Goal: Register for event/course

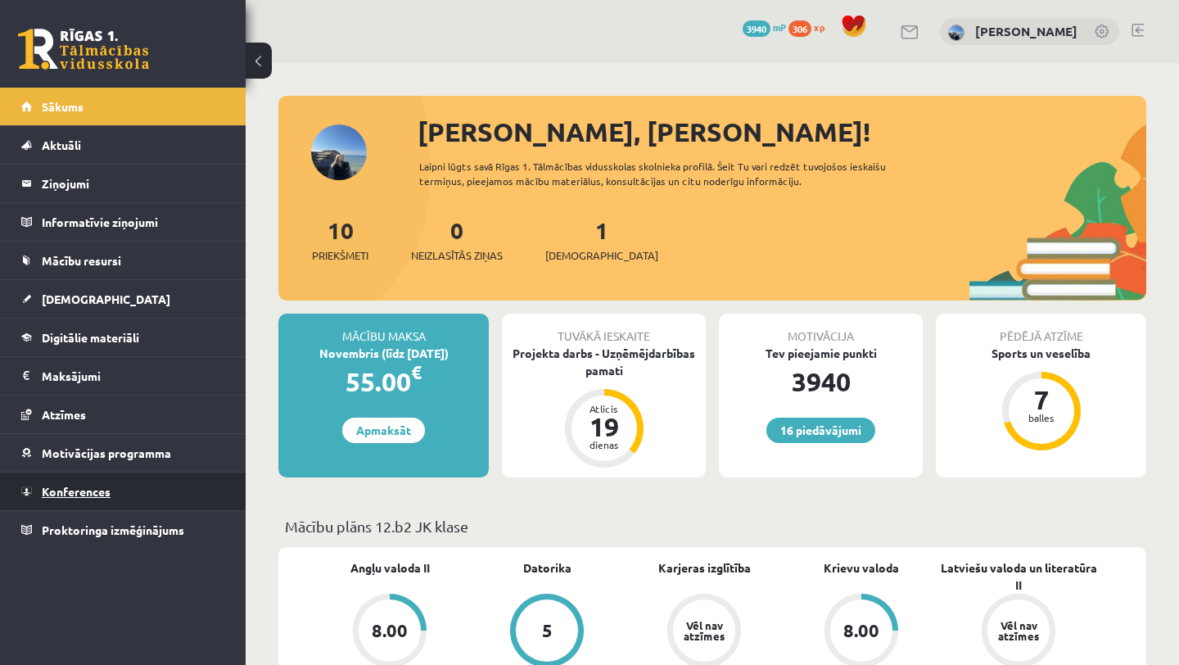
click at [77, 505] on link "Konferences" at bounding box center [123, 492] width 204 height 38
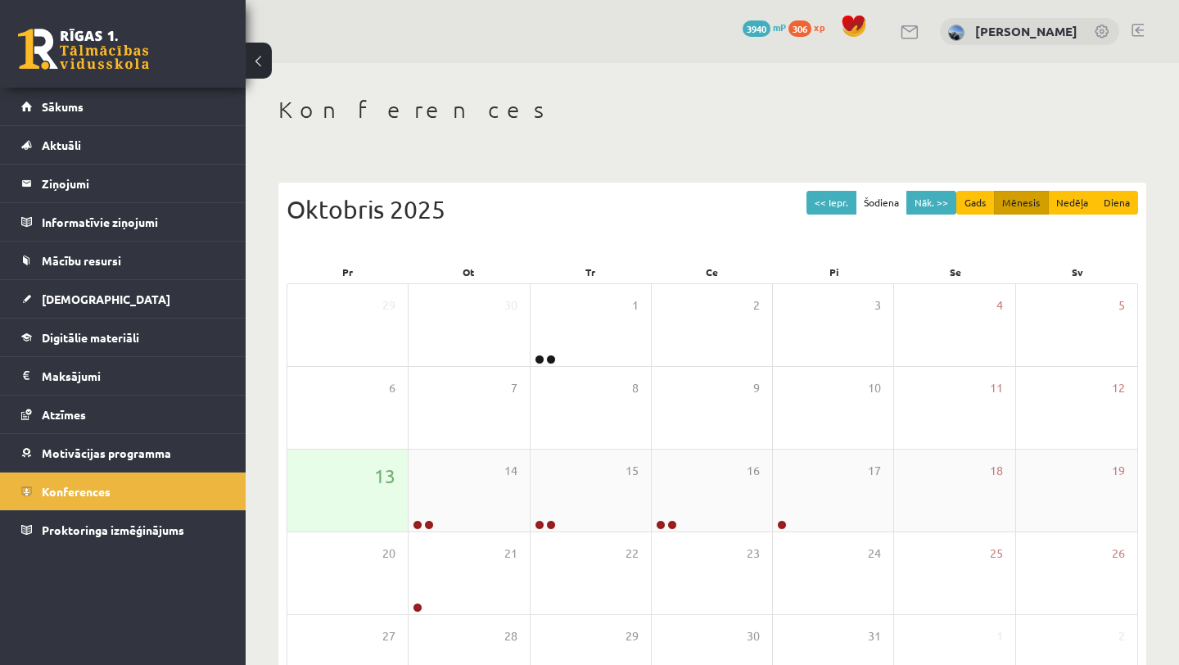
click at [364, 485] on div "13" at bounding box center [348, 491] width 120 height 82
click at [462, 473] on div "14" at bounding box center [469, 491] width 120 height 82
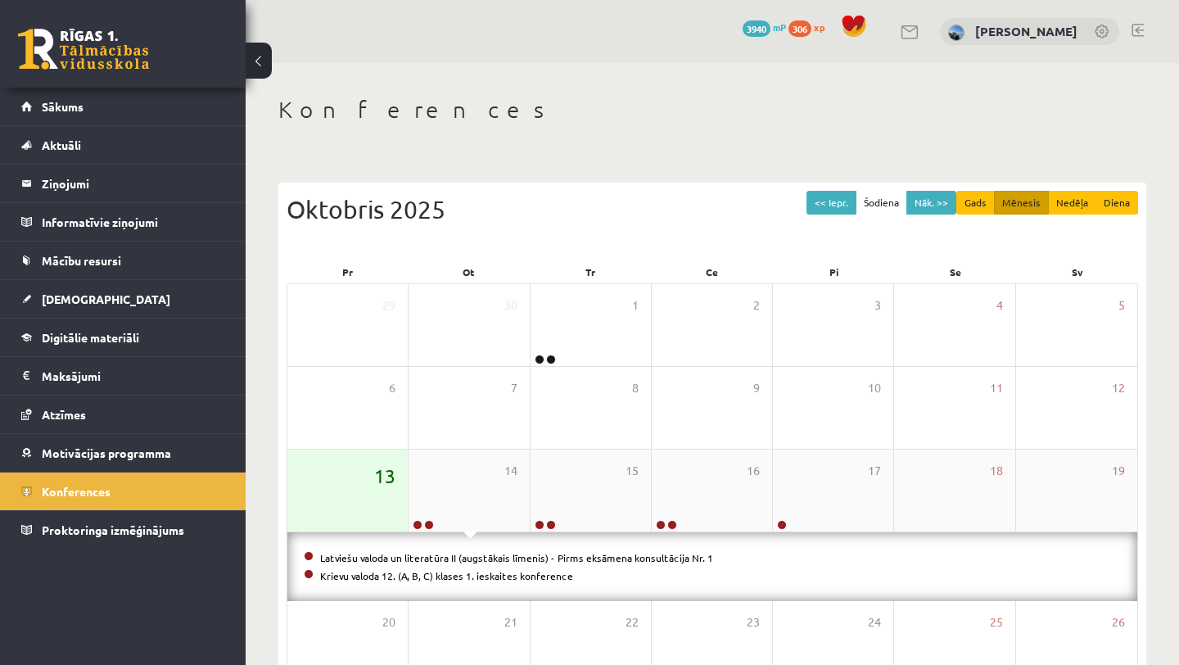
click at [380, 464] on span "13" at bounding box center [384, 476] width 21 height 28
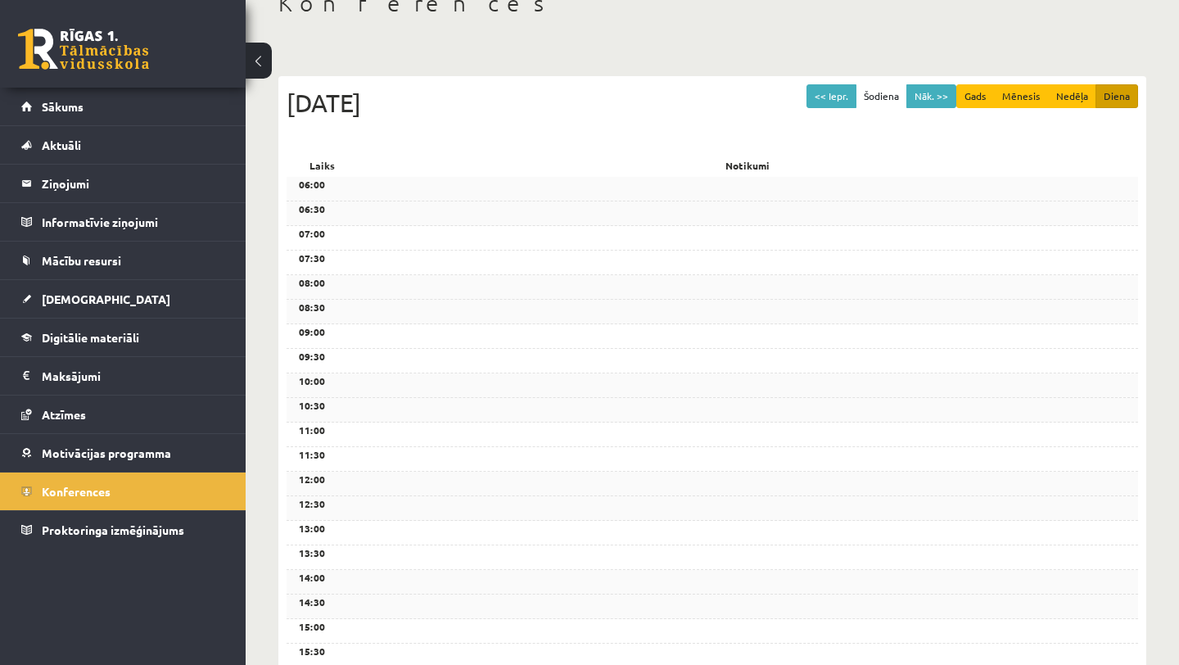
scroll to position [99, 0]
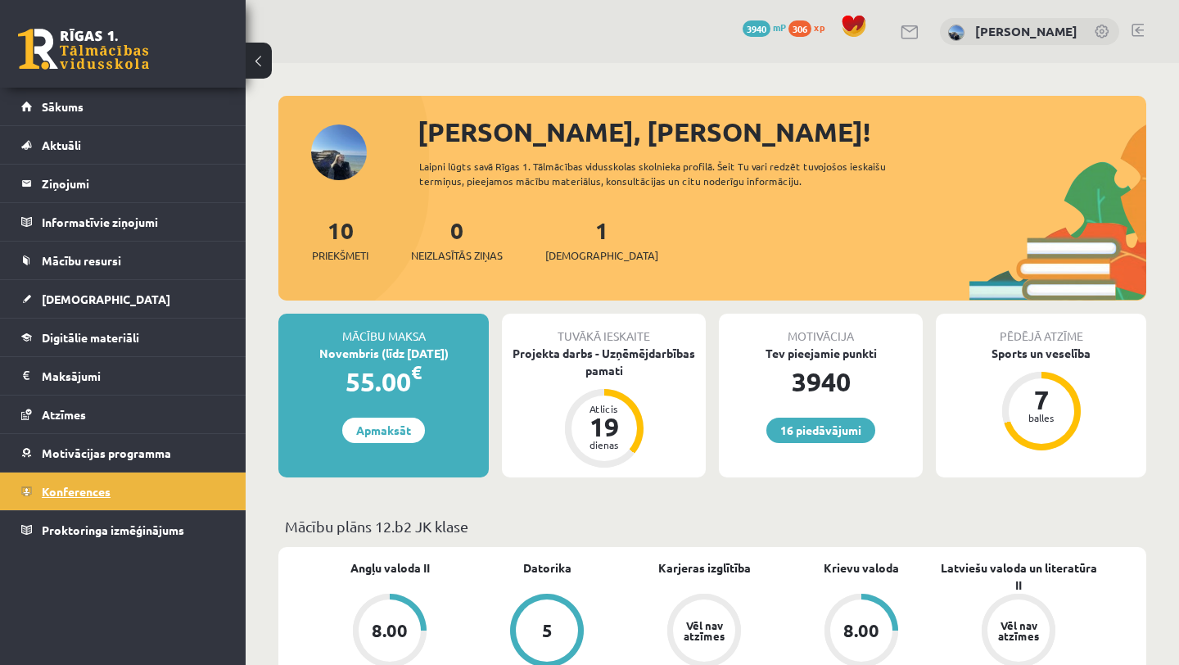
click at [69, 484] on link "Konferences" at bounding box center [123, 492] width 204 height 38
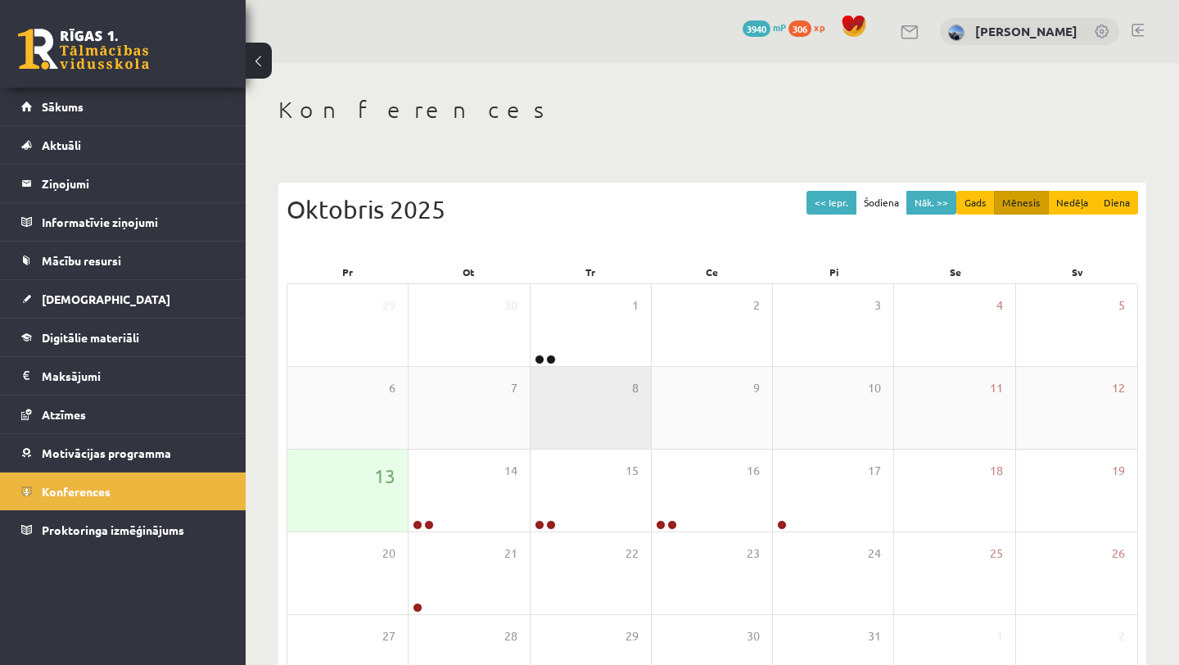
scroll to position [117, 0]
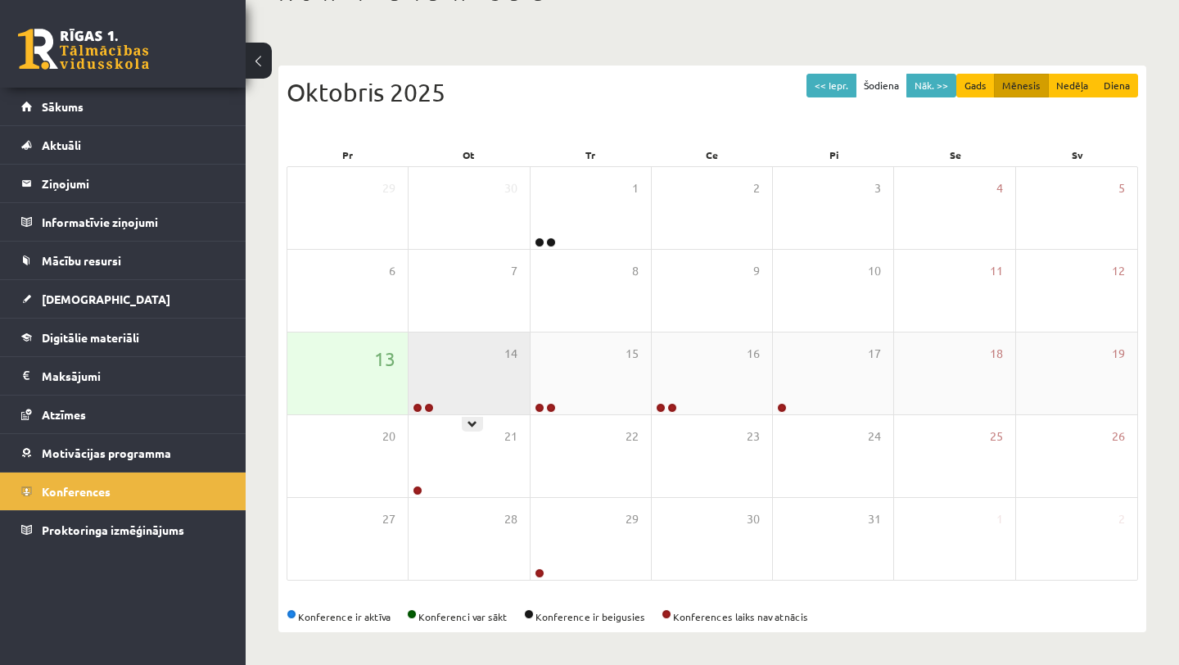
click at [470, 398] on div "14" at bounding box center [469, 374] width 120 height 82
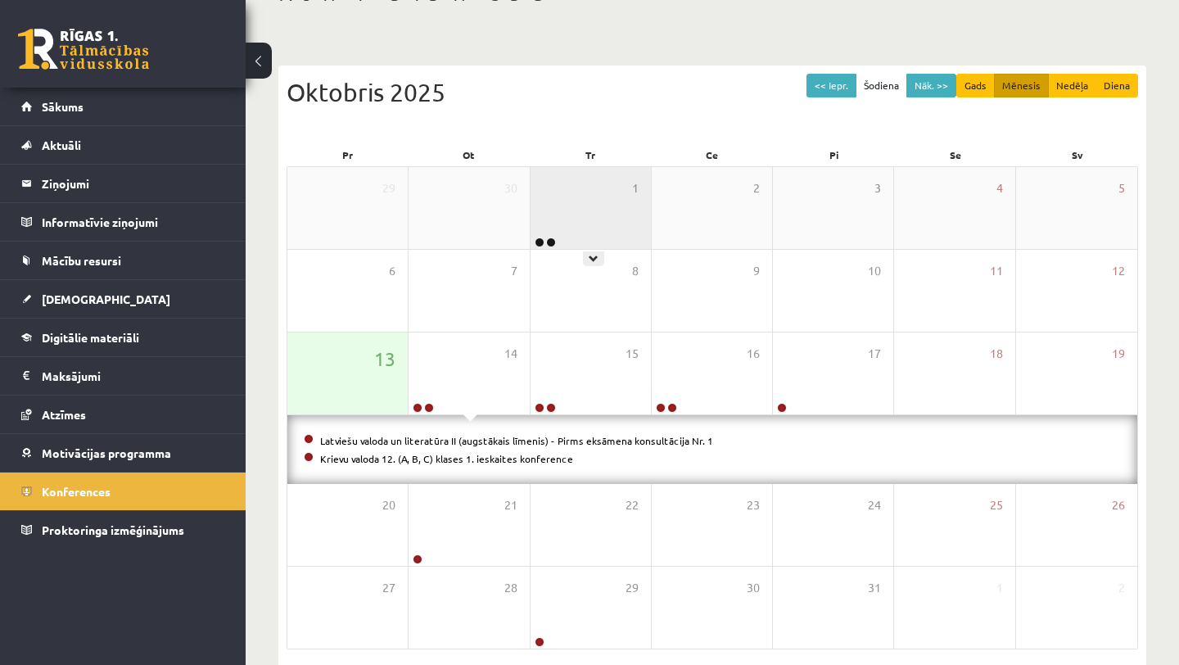
click at [570, 230] on div "1" at bounding box center [591, 208] width 120 height 82
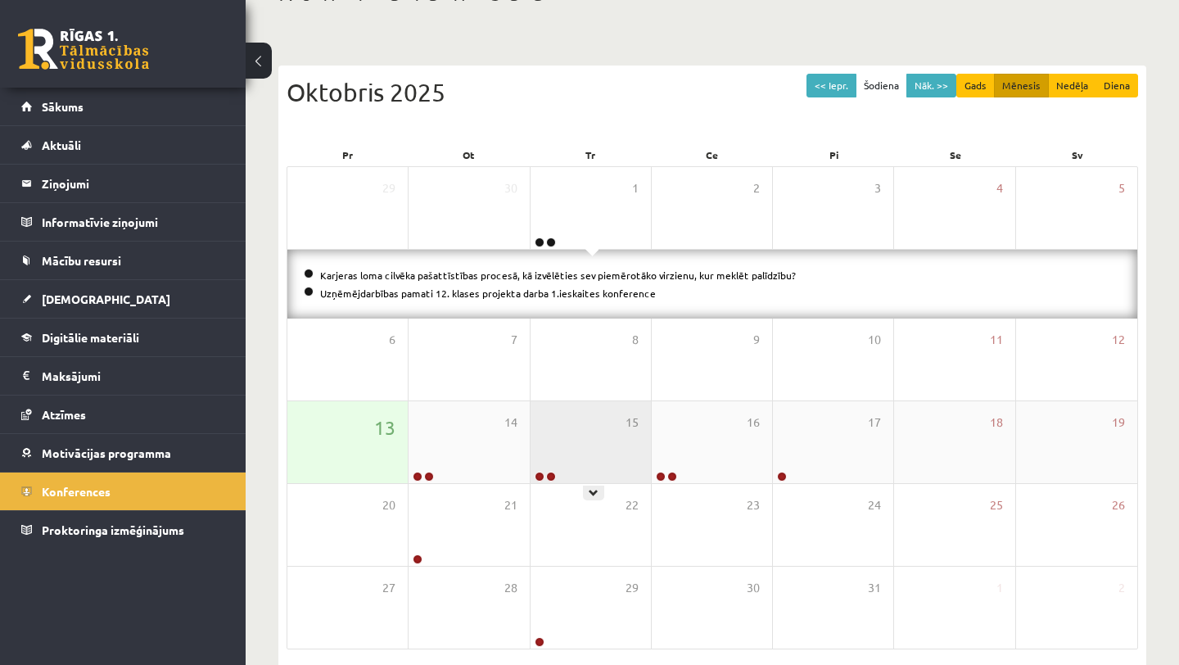
click at [612, 445] on div "15" at bounding box center [591, 442] width 120 height 82
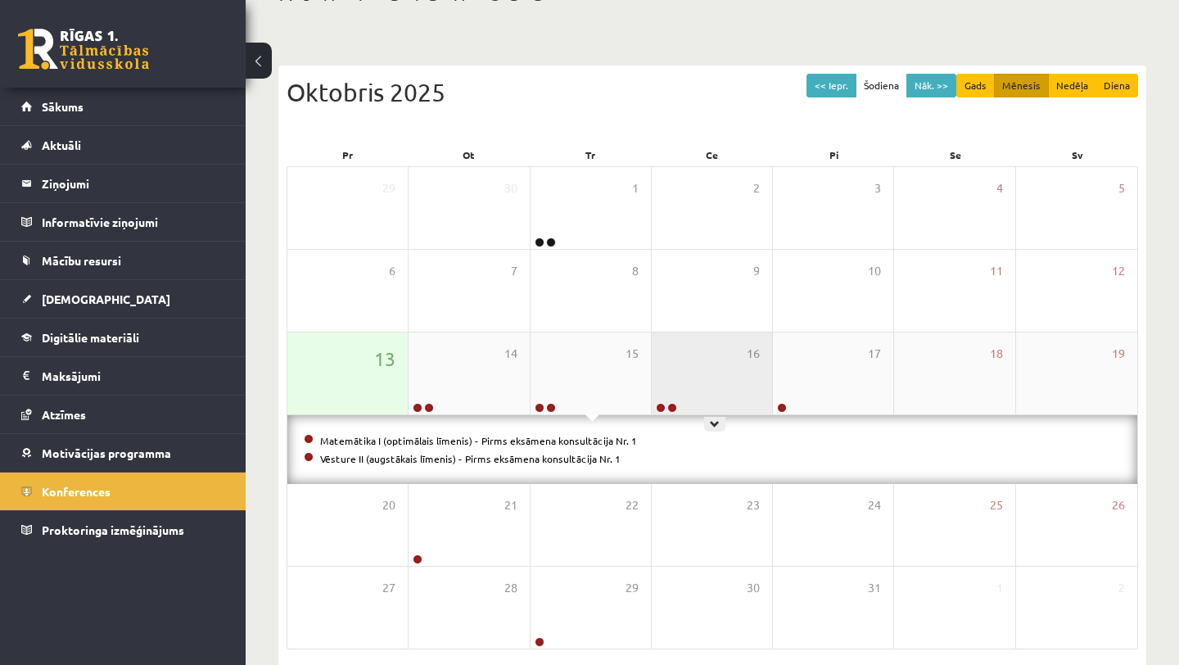
click at [706, 380] on div "16" at bounding box center [712, 374] width 120 height 82
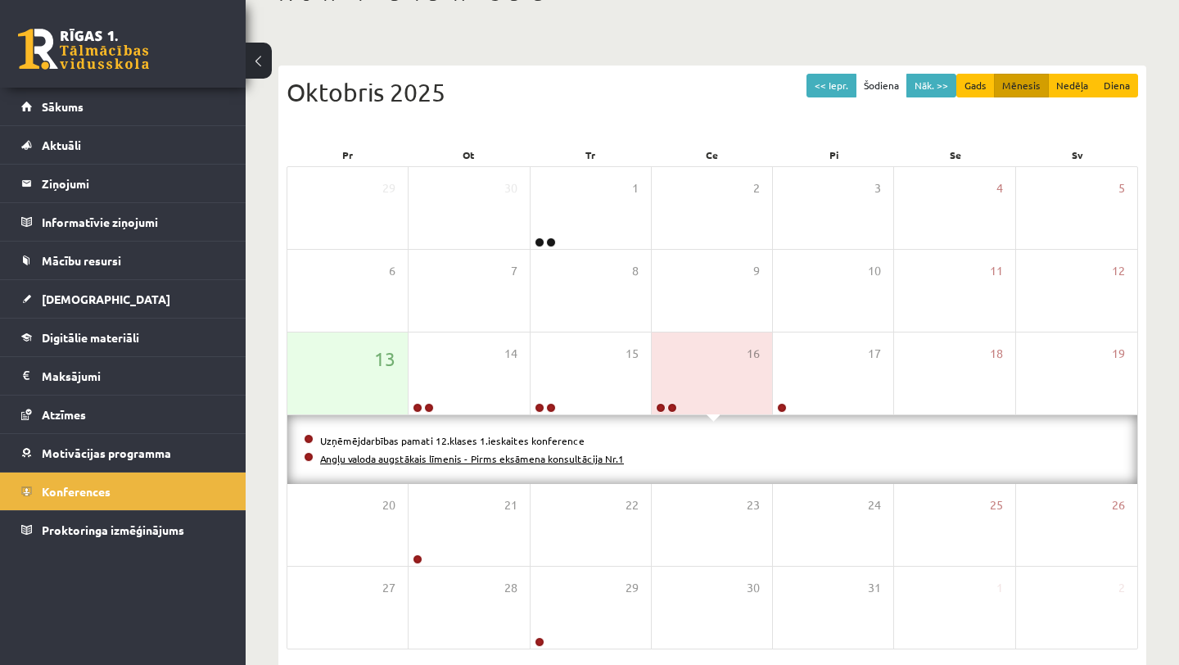
click at [574, 462] on link "Angļu valoda augstākais līmenis - Pirms eksāmena konsultācija Nr.1" at bounding box center [472, 458] width 304 height 13
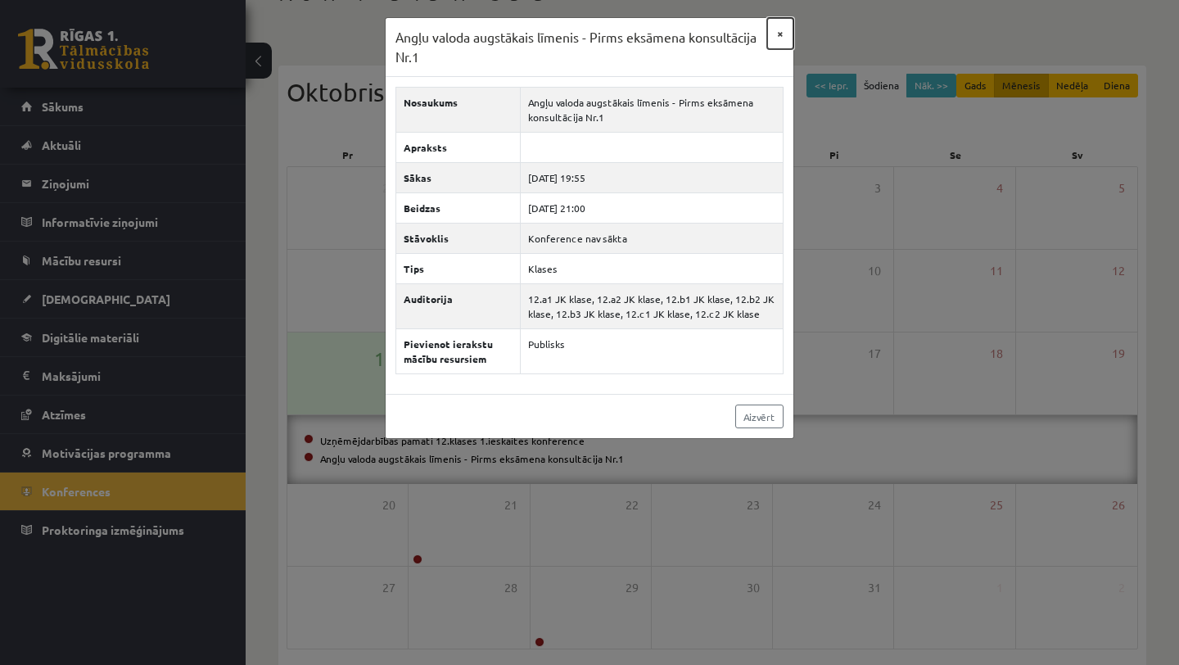
click at [781, 33] on button "×" at bounding box center [780, 33] width 26 height 31
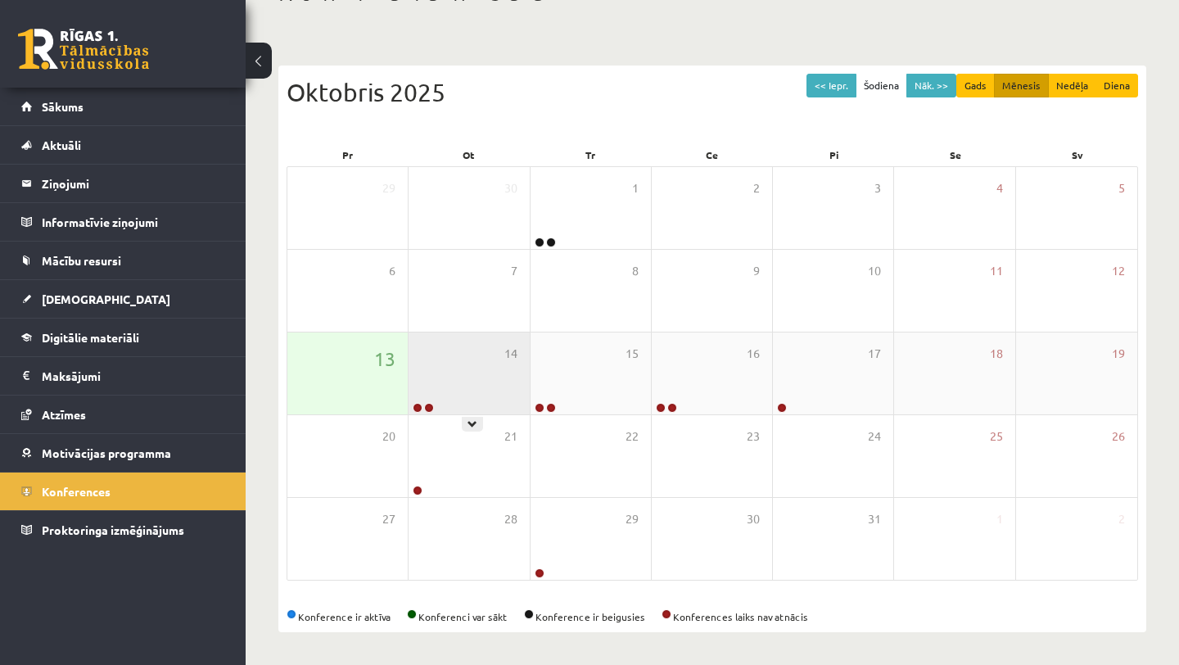
click at [491, 388] on div "14" at bounding box center [469, 374] width 120 height 82
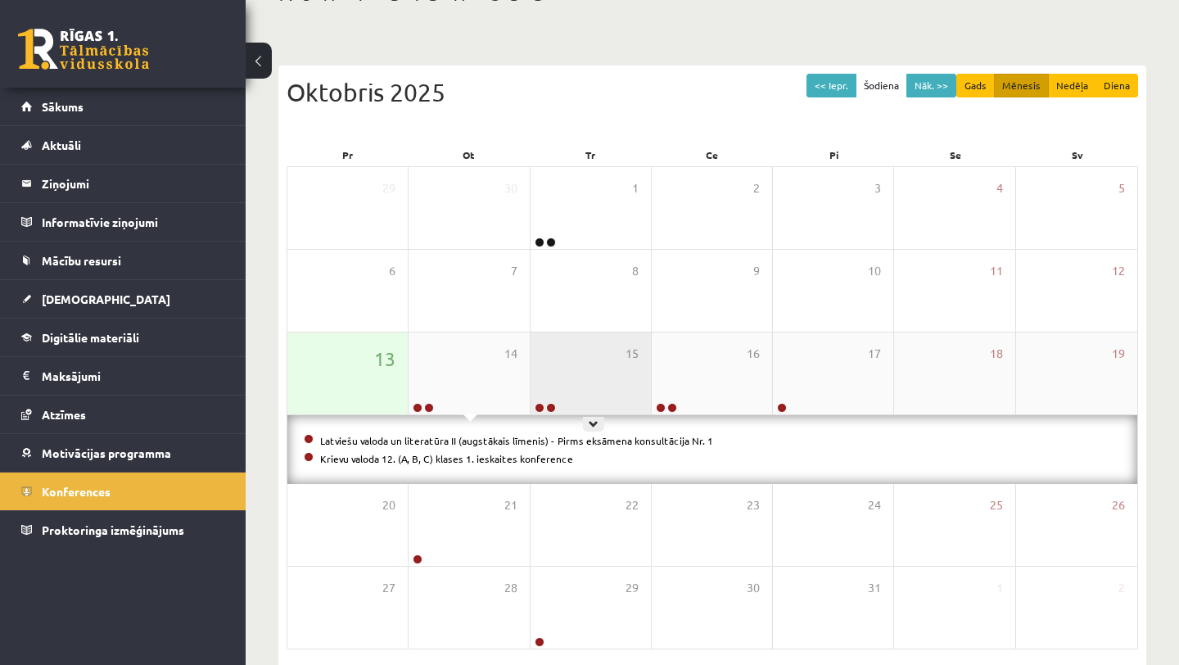
click at [590, 356] on div "15" at bounding box center [591, 374] width 120 height 82
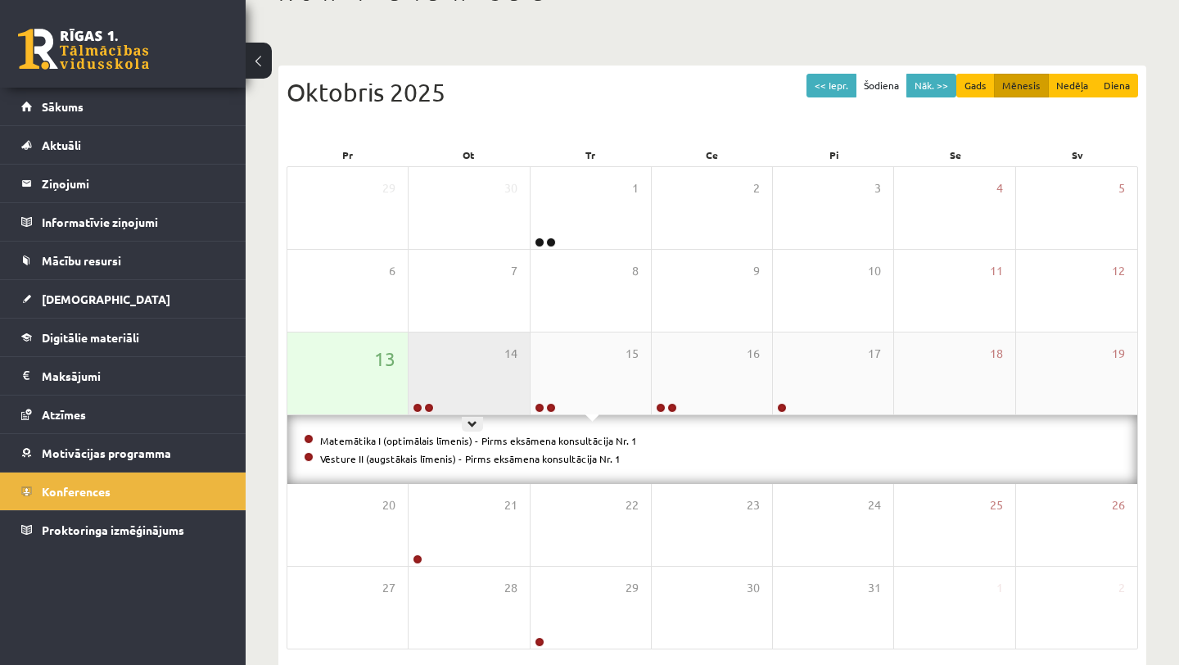
click at [497, 343] on div "14" at bounding box center [469, 374] width 120 height 82
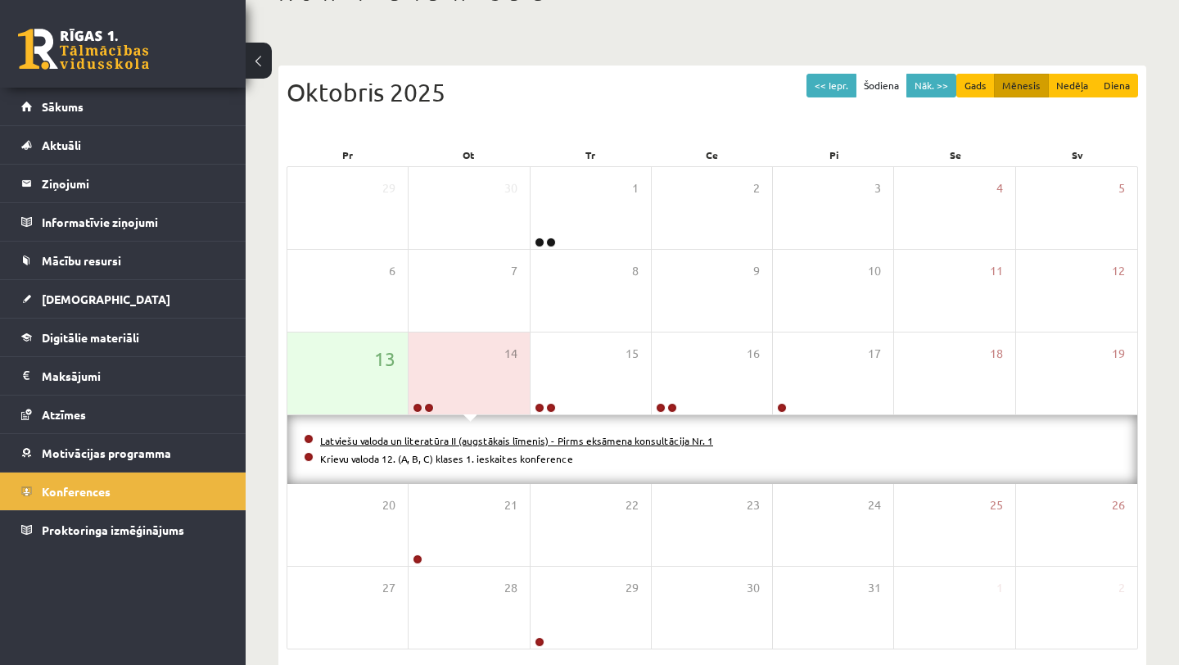
click at [471, 439] on link "Latviešu valoda un literatūra II (augstākais līmenis) - Pirms eksāmena konsultā…" at bounding box center [516, 440] width 393 height 13
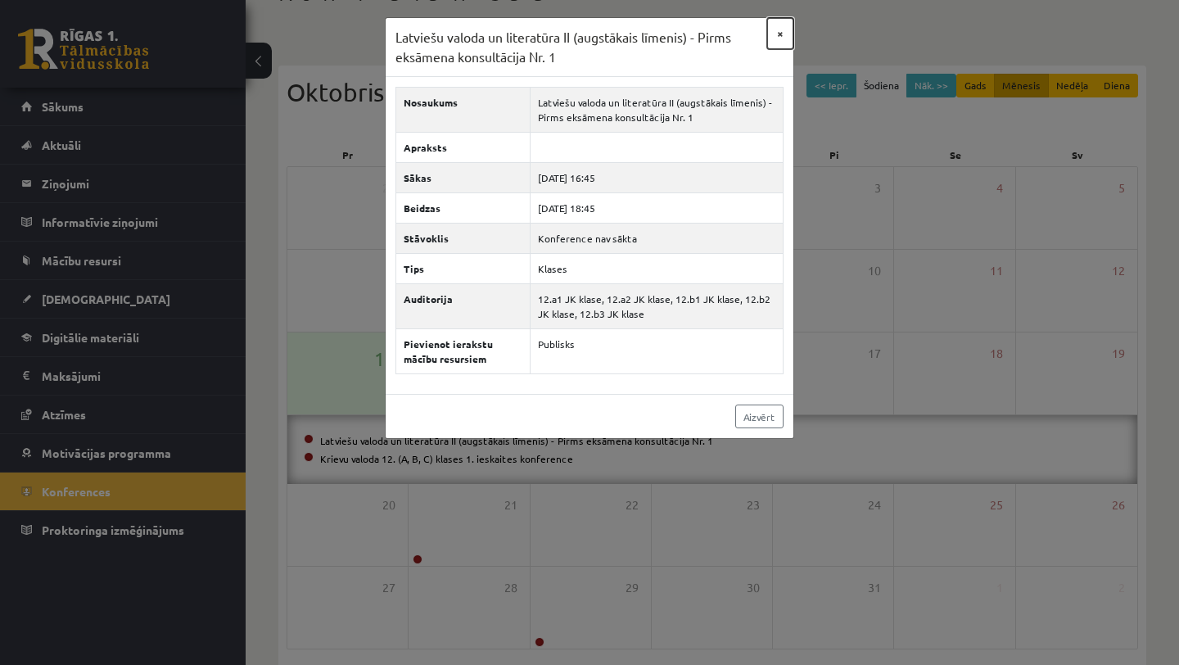
click at [779, 37] on button "×" at bounding box center [780, 33] width 26 height 31
